Goal: Use online tool/utility: Utilize a website feature to perform a specific function

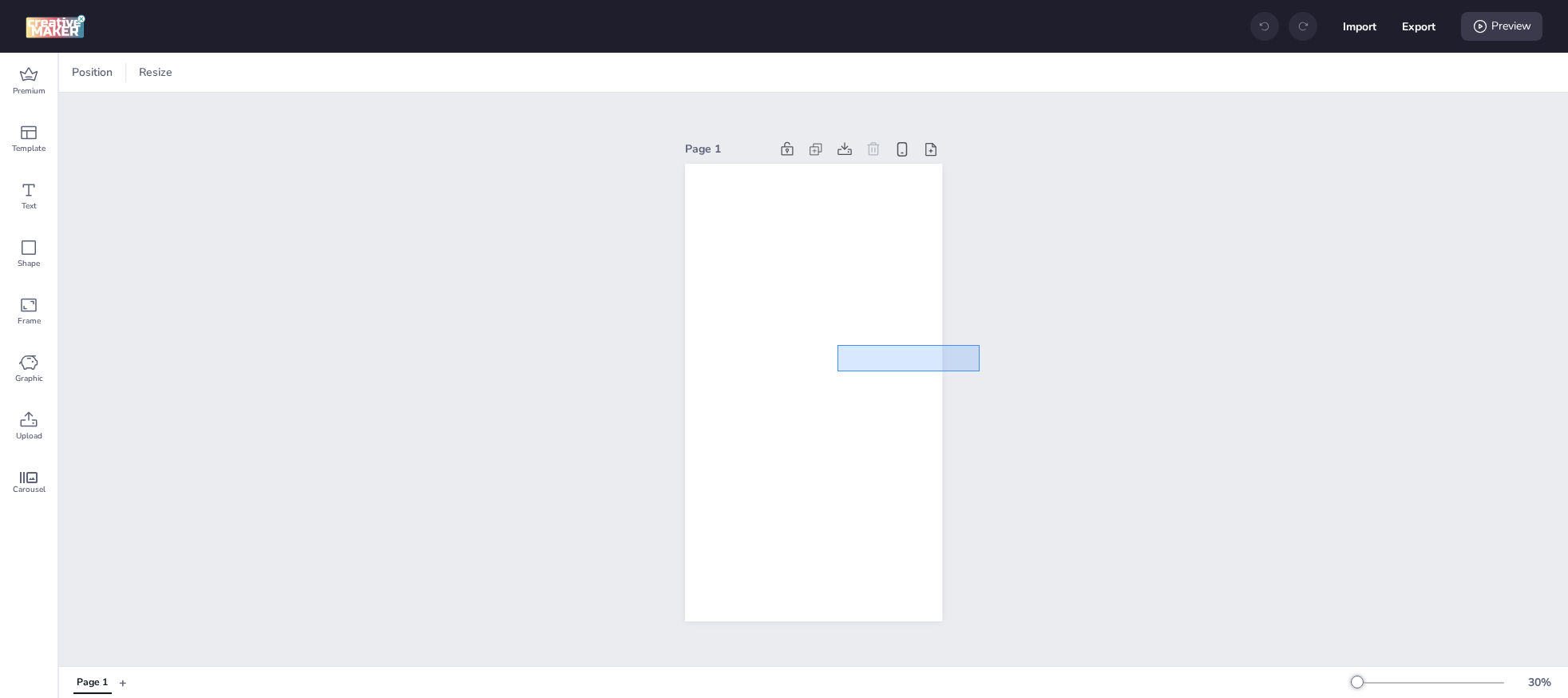
drag, startPoint x: 980, startPoint y: 371, endPoint x: 817, endPoint y: 339, distance: 166.1
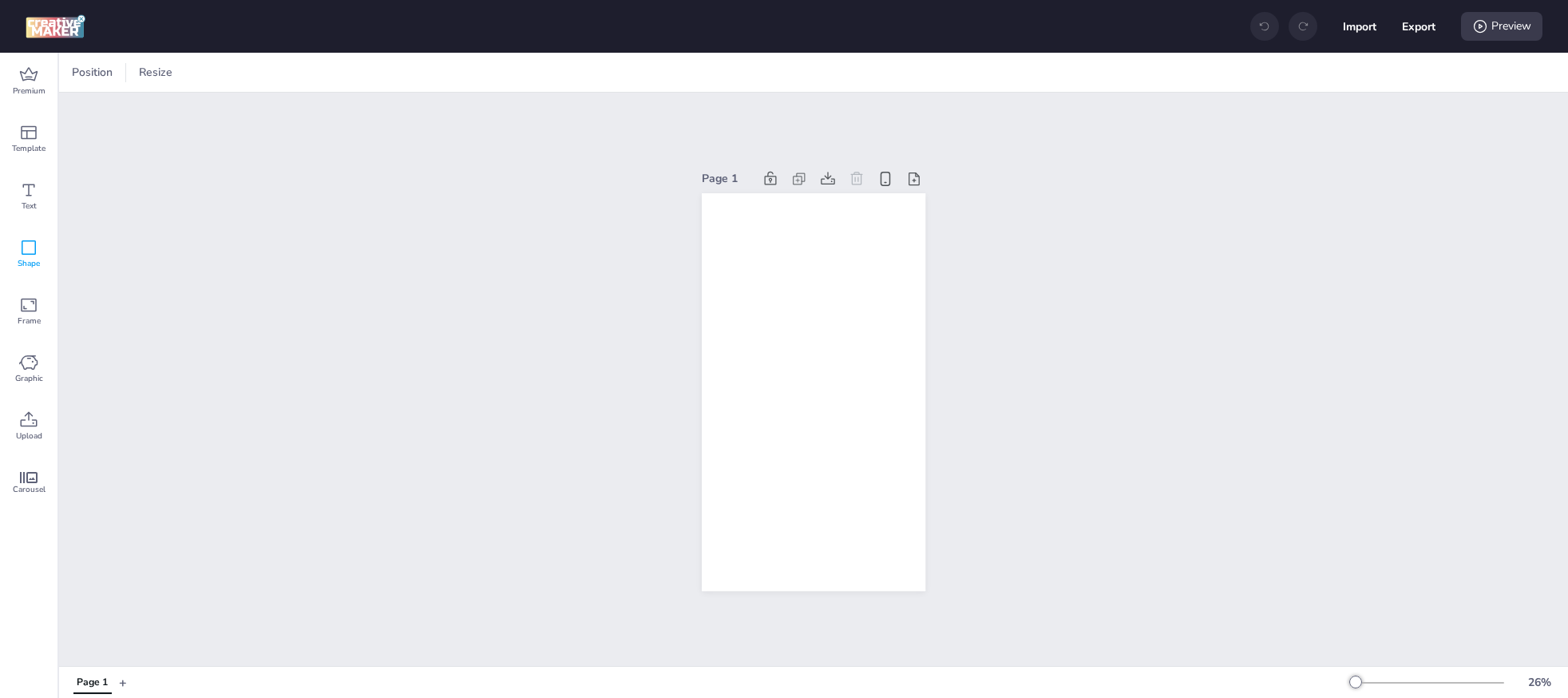
click at [41, 258] on div "Shape" at bounding box center [28, 253] width 57 height 57
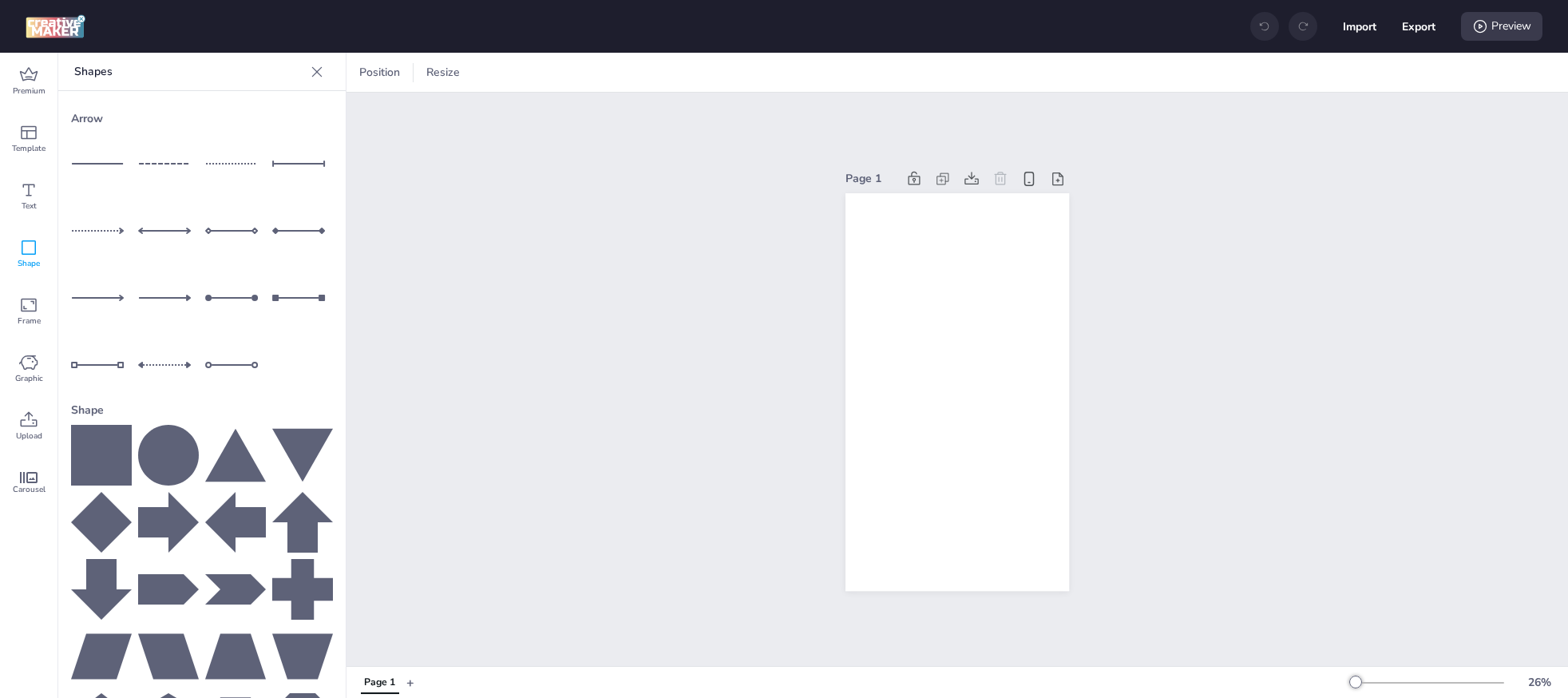
click at [121, 464] on icon at bounding box center [101, 455] width 61 height 61
drag, startPoint x: 973, startPoint y: 393, endPoint x: 933, endPoint y: 340, distance: 66.4
click at [933, 340] on div at bounding box center [917, 338] width 67 height 67
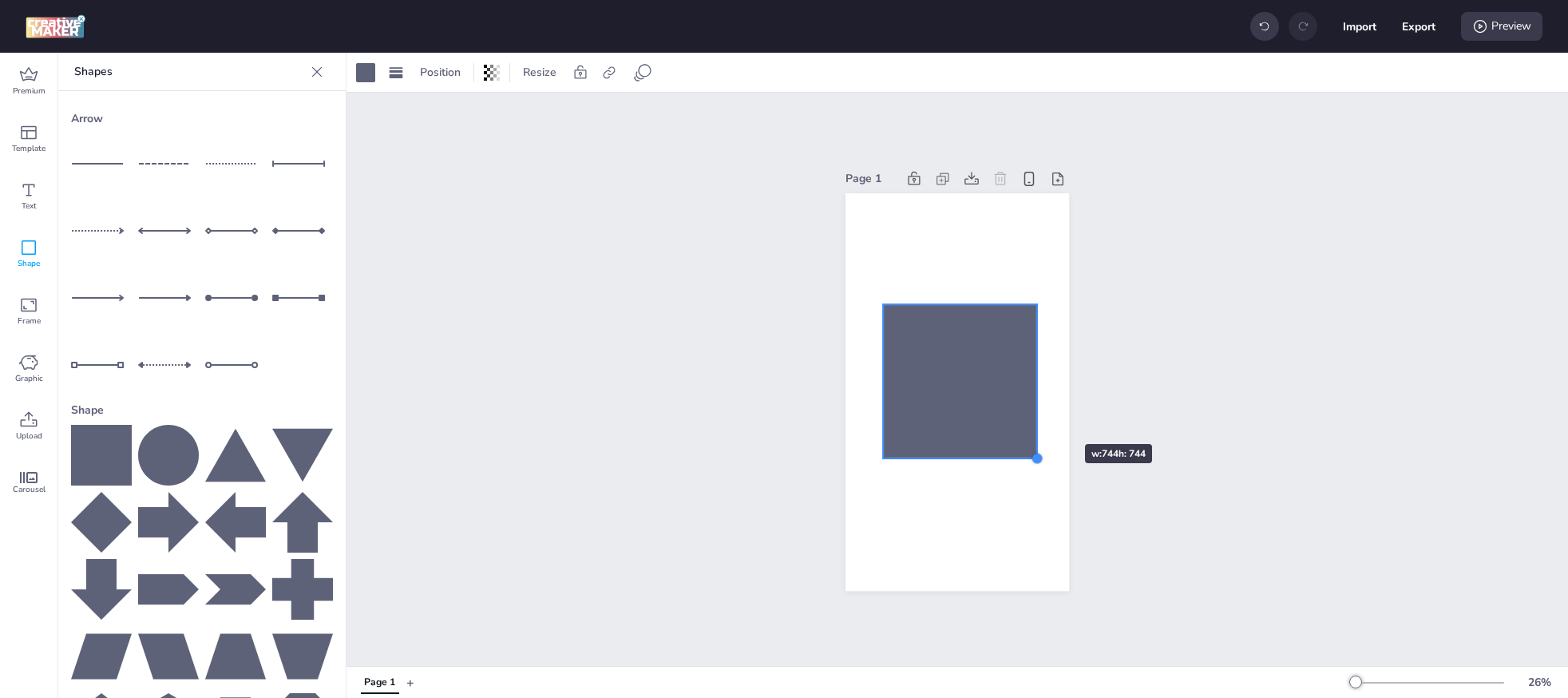
drag, startPoint x: 950, startPoint y: 370, endPoint x: 1035, endPoint y: 414, distance: 95.7
click at [1035, 414] on div at bounding box center [958, 392] width 224 height 398
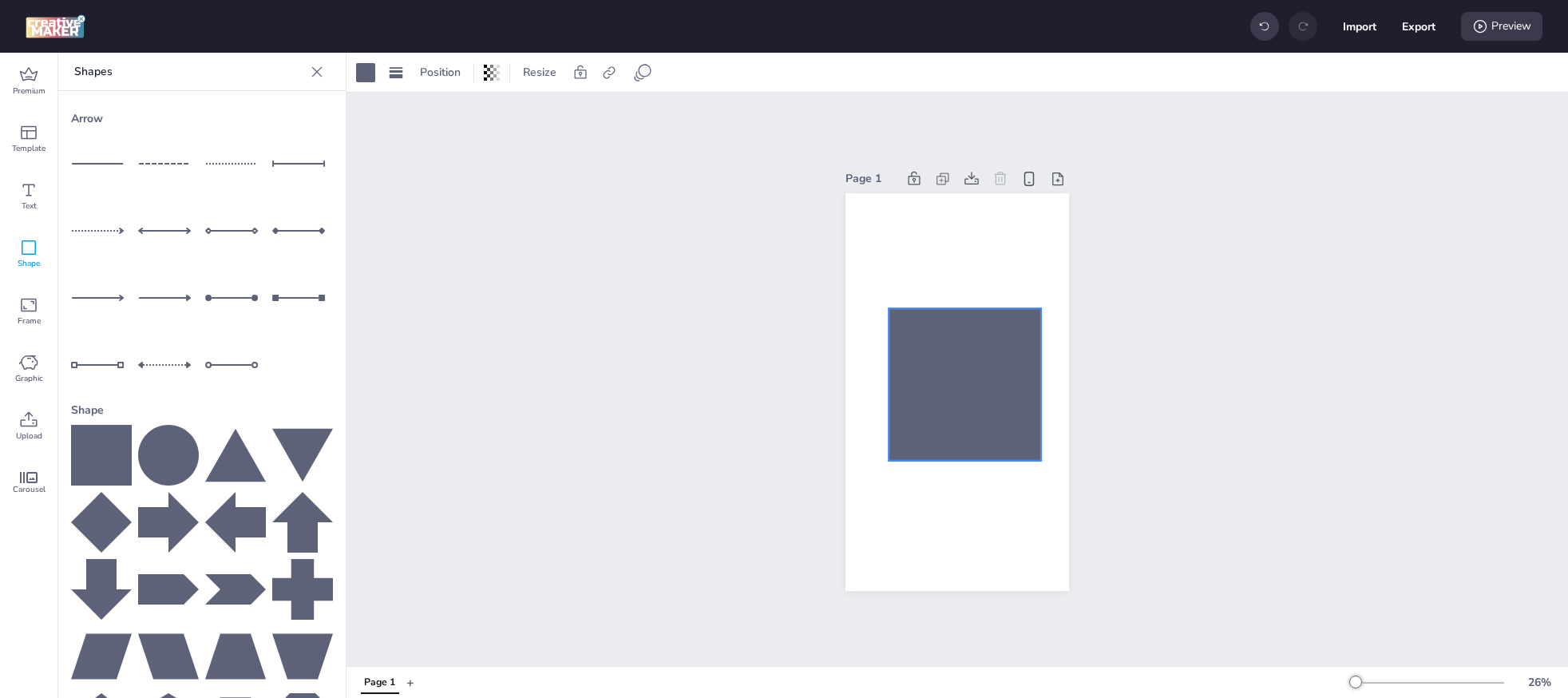
click at [1007, 411] on div at bounding box center [965, 385] width 152 height 152
drag, startPoint x: 1040, startPoint y: 463, endPoint x: 1023, endPoint y: 431, distance: 36.2
click at [1023, 431] on div at bounding box center [958, 392] width 224 height 398
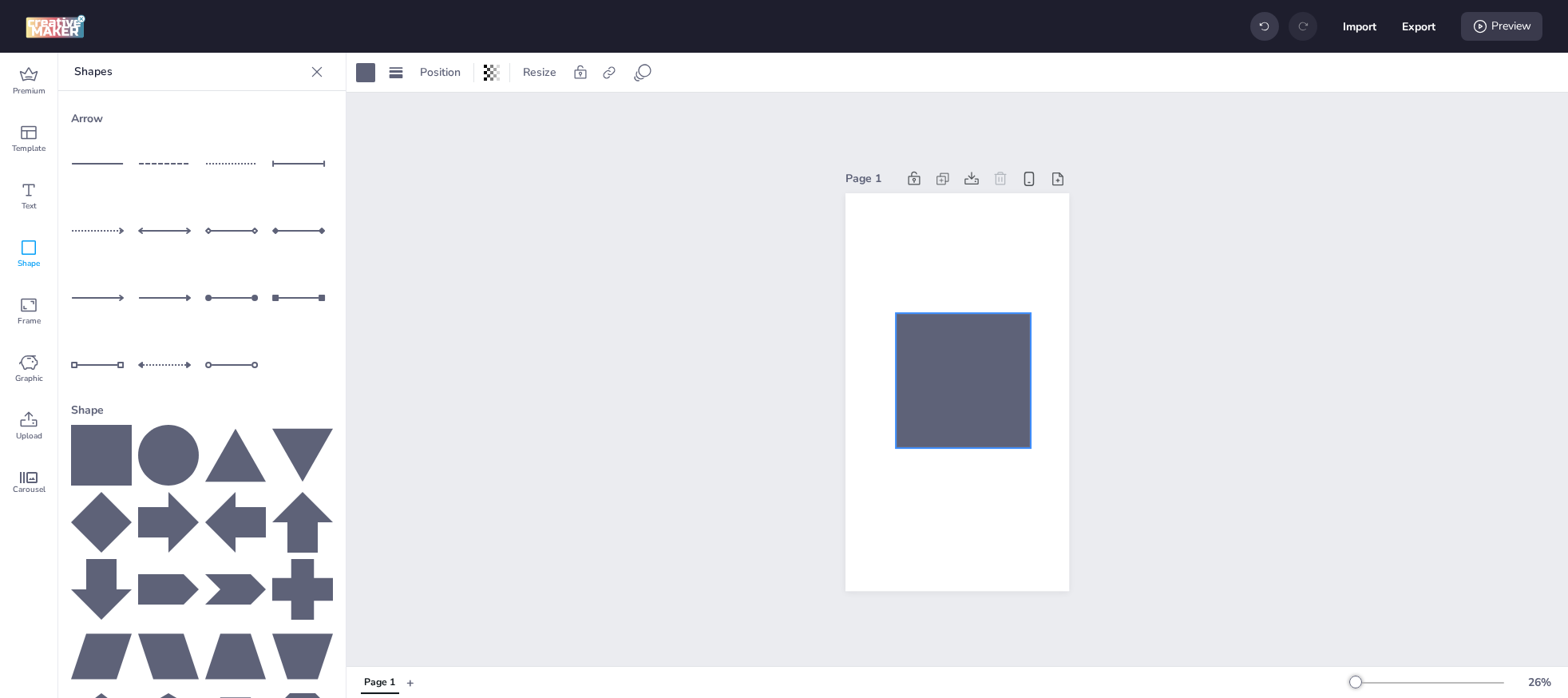
drag, startPoint x: 976, startPoint y: 411, endPoint x: 986, endPoint y: 418, distance: 12.2
click at [986, 418] on div at bounding box center [964, 381] width 135 height 135
click at [781, 327] on div "Page 1" at bounding box center [957, 379] width 1222 height 574
click at [34, 430] on span "Upload" at bounding box center [29, 435] width 27 height 13
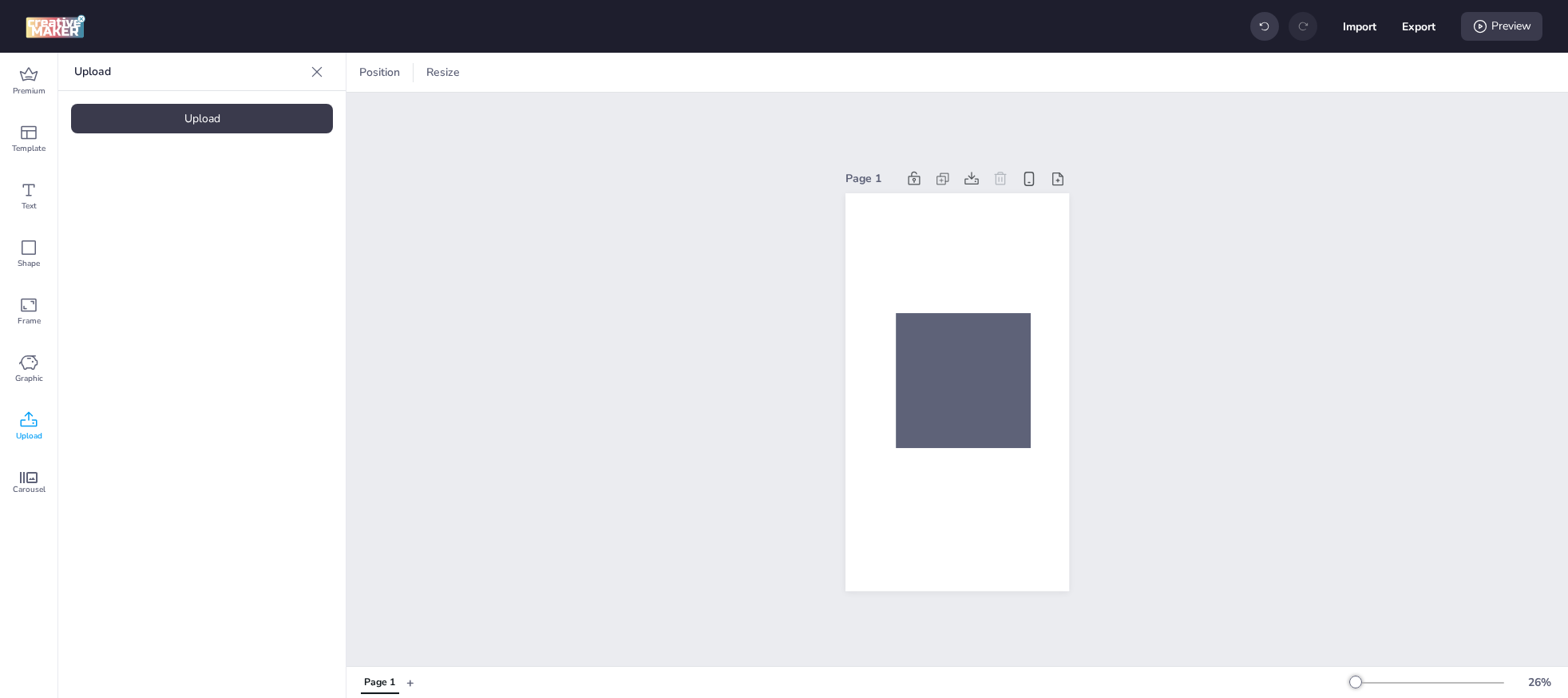
click at [208, 126] on div "Upload" at bounding box center [202, 118] width 262 height 30
click at [91, 215] on img at bounding box center [135, 223] width 97 height 17
drag, startPoint x: 1045, startPoint y: 305, endPoint x: 881, endPoint y: 427, distance: 204.4
click at [880, 427] on div at bounding box center [958, 392] width 224 height 398
drag, startPoint x: 881, startPoint y: 448, endPoint x: 920, endPoint y: 345, distance: 110.1
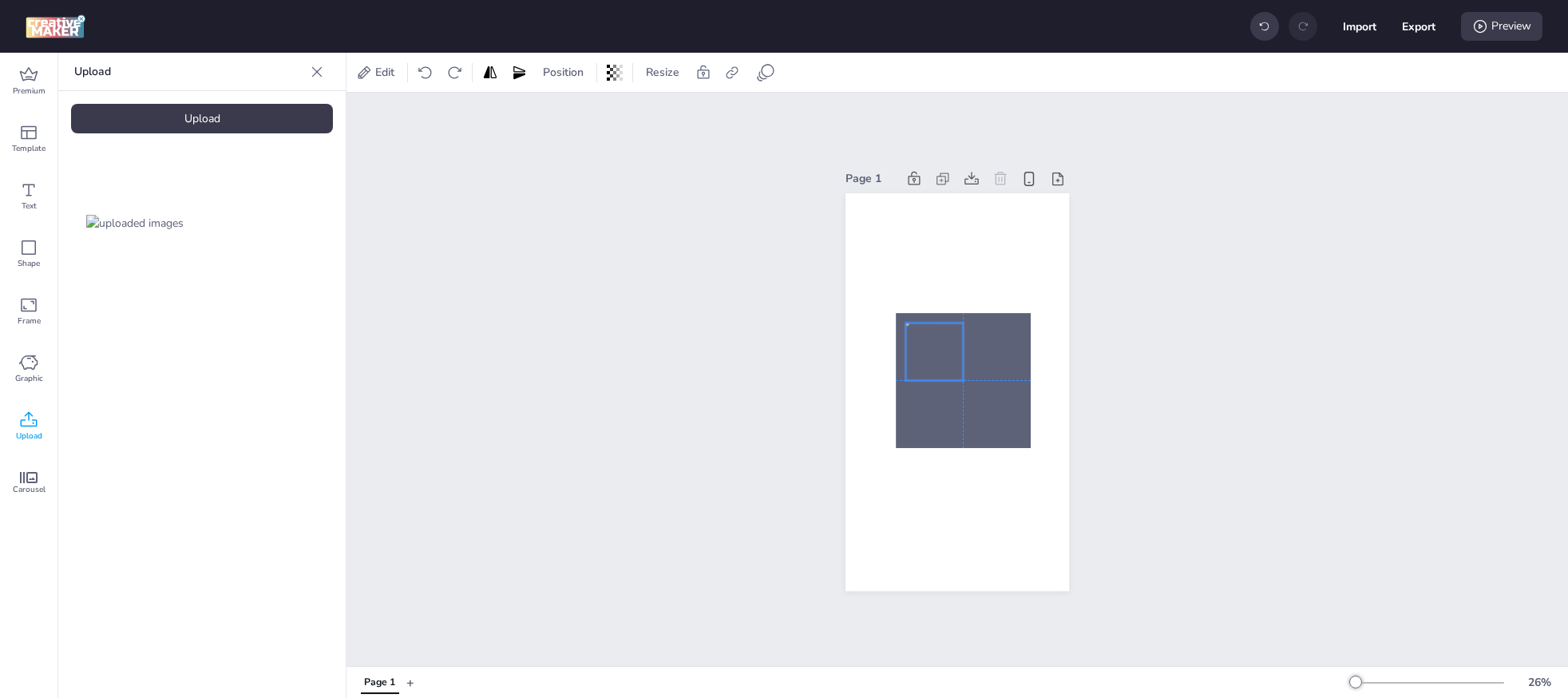
click at [919, 345] on div at bounding box center [934, 351] width 57 height 57
click at [991, 397] on div at bounding box center [964, 381] width 135 height 135
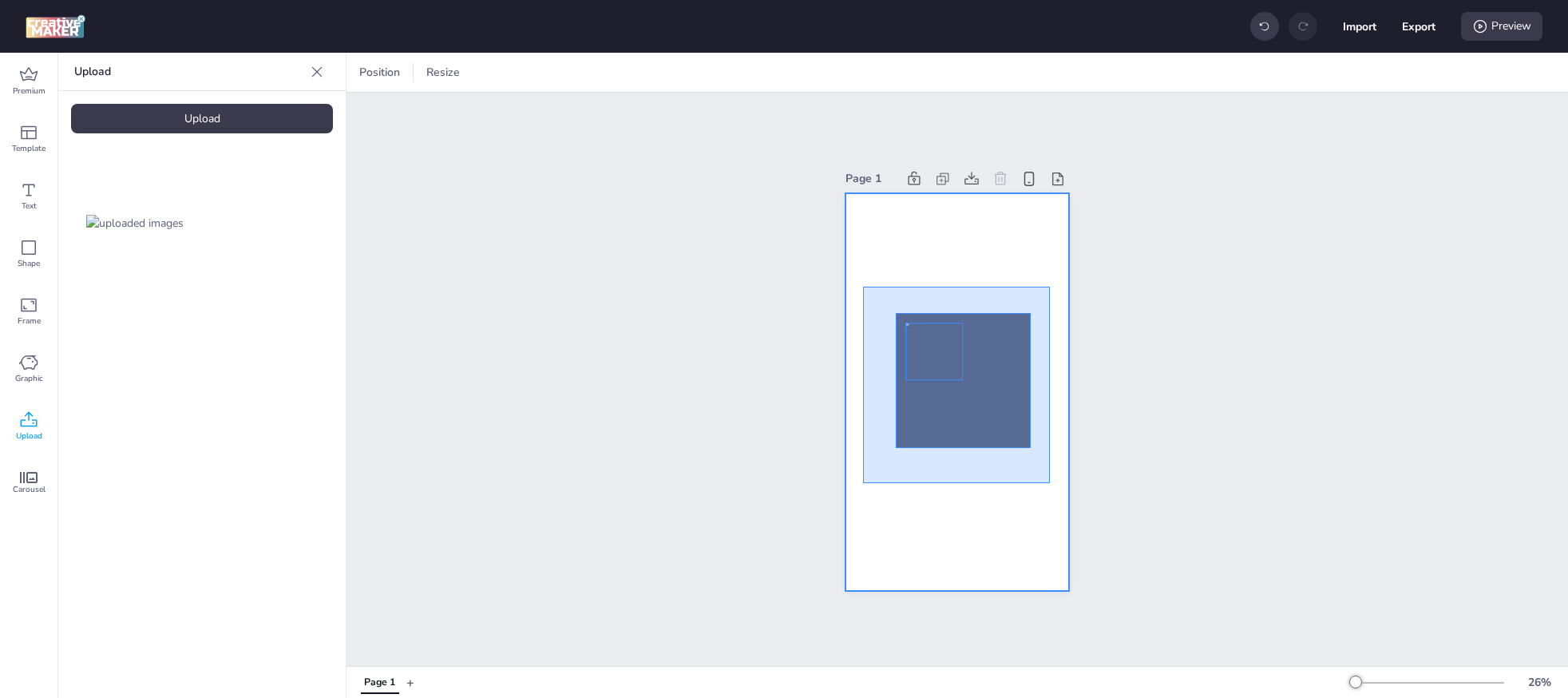
drag, startPoint x: 864, startPoint y: 287, endPoint x: 1046, endPoint y: 468, distance: 256.7
click at [1050, 478] on div at bounding box center [958, 392] width 224 height 398
